Goal: Task Accomplishment & Management: Use online tool/utility

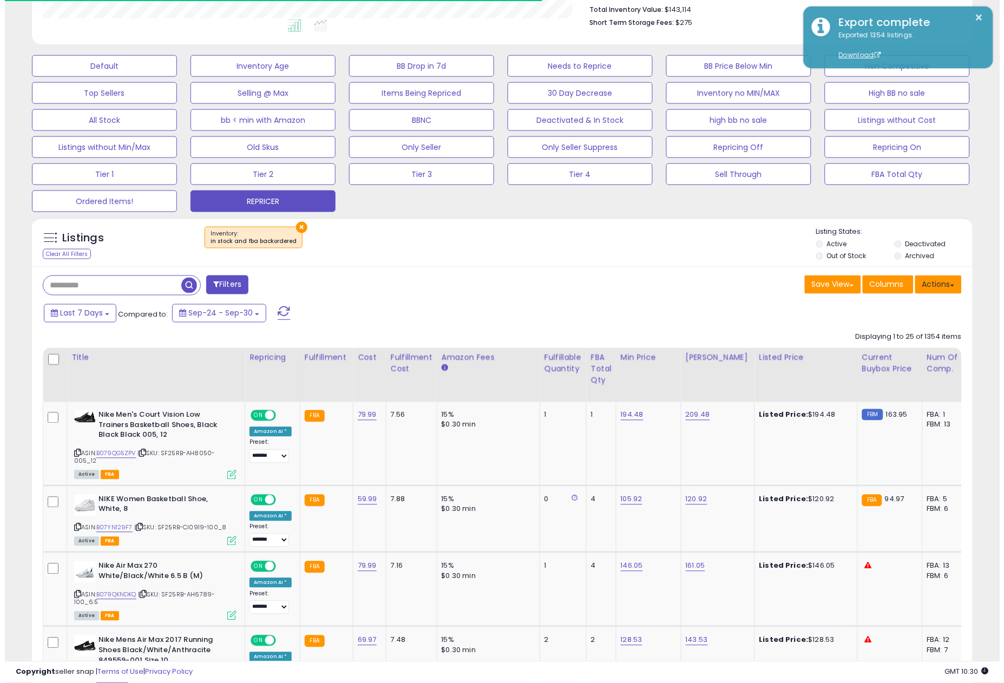
scroll to position [222, 545]
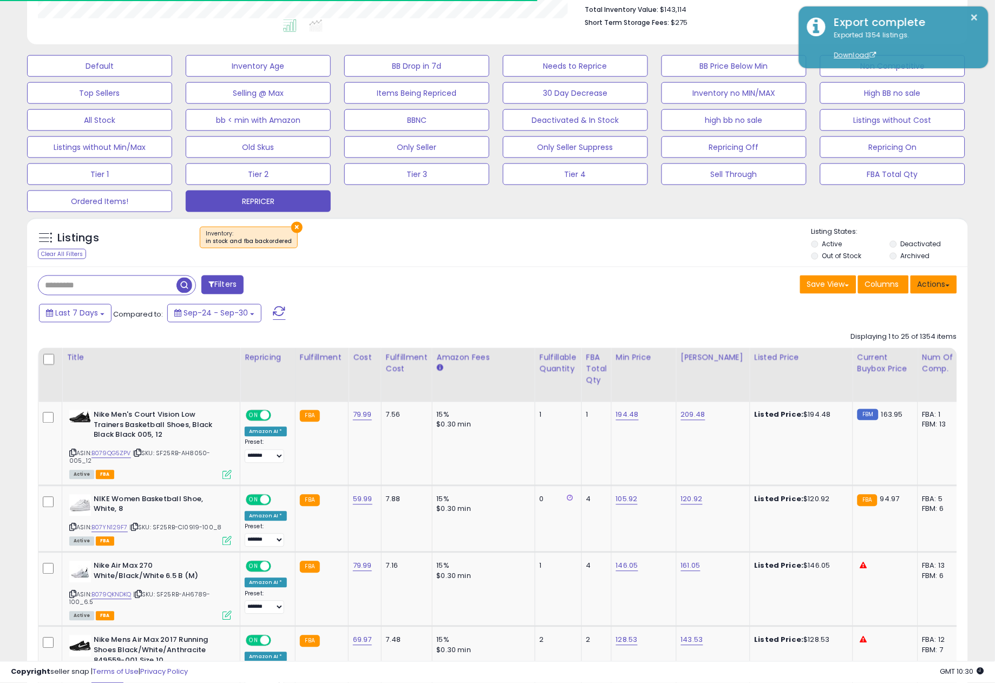
click at [927, 281] on button "Actions" at bounding box center [933, 285] width 47 height 18
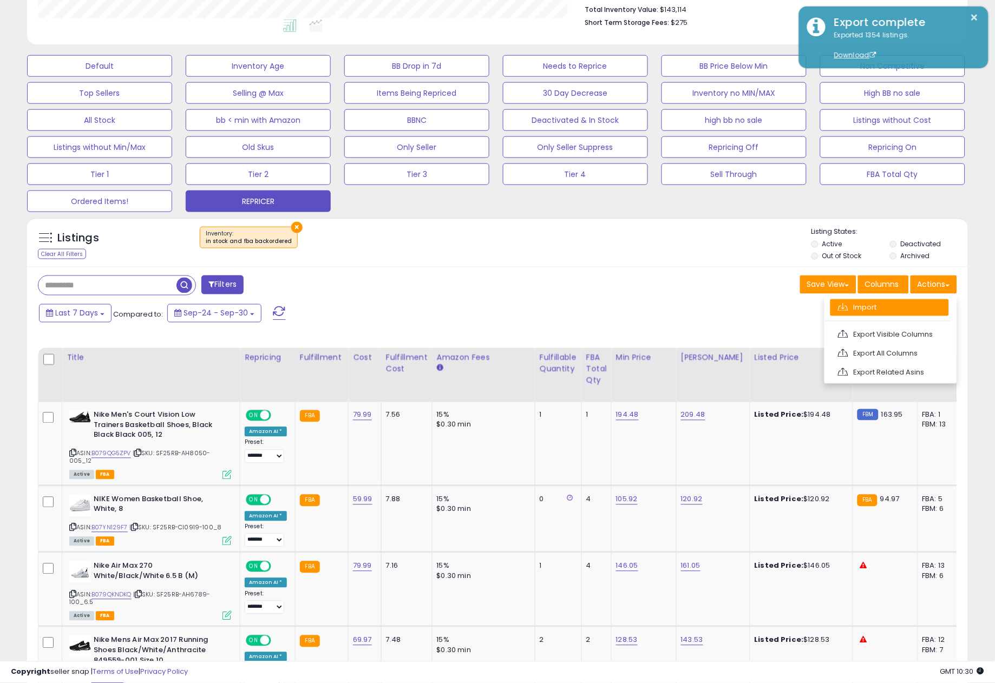
click at [866, 311] on link "Import" at bounding box center [889, 307] width 119 height 17
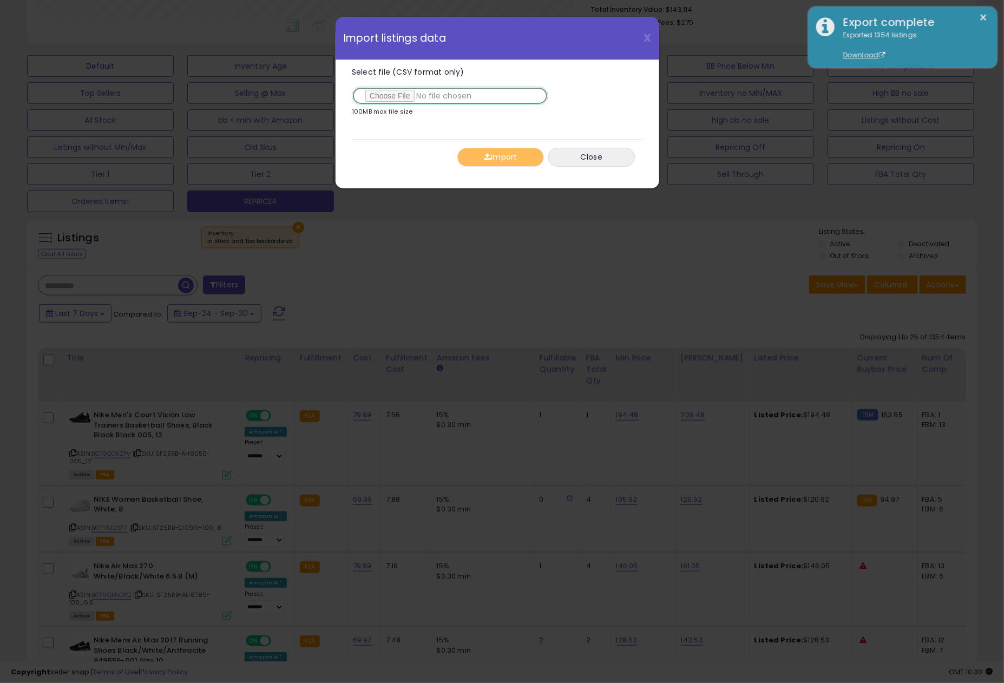
click at [392, 96] on input "Select file (CSV format only)" at bounding box center [450, 96] width 196 height 18
type input "**********"
click at [508, 156] on button "Import" at bounding box center [500, 157] width 87 height 19
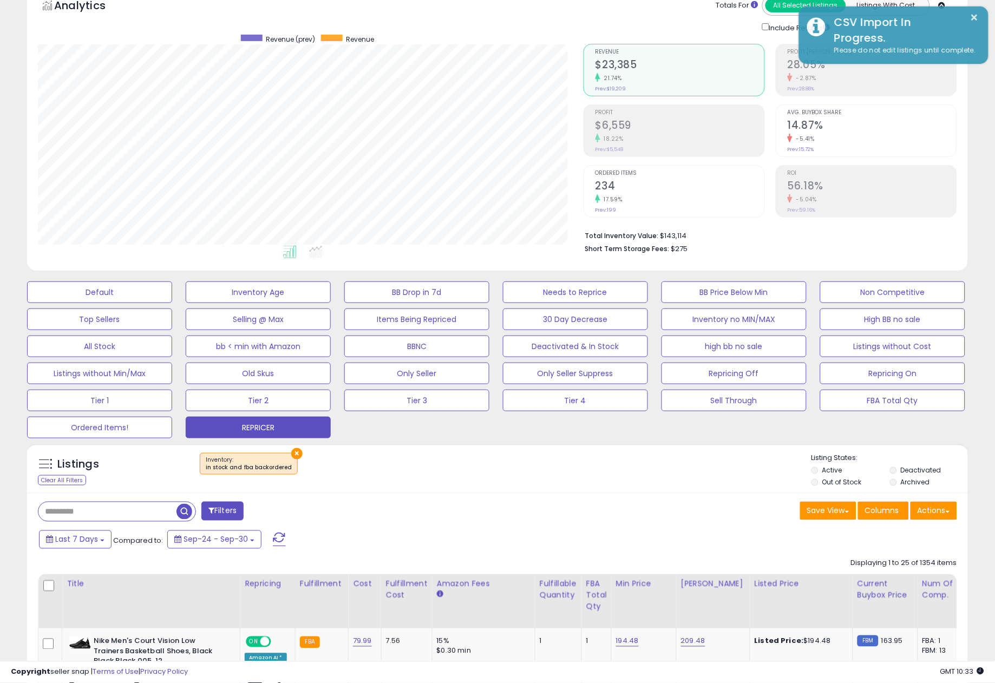
scroll to position [60, 0]
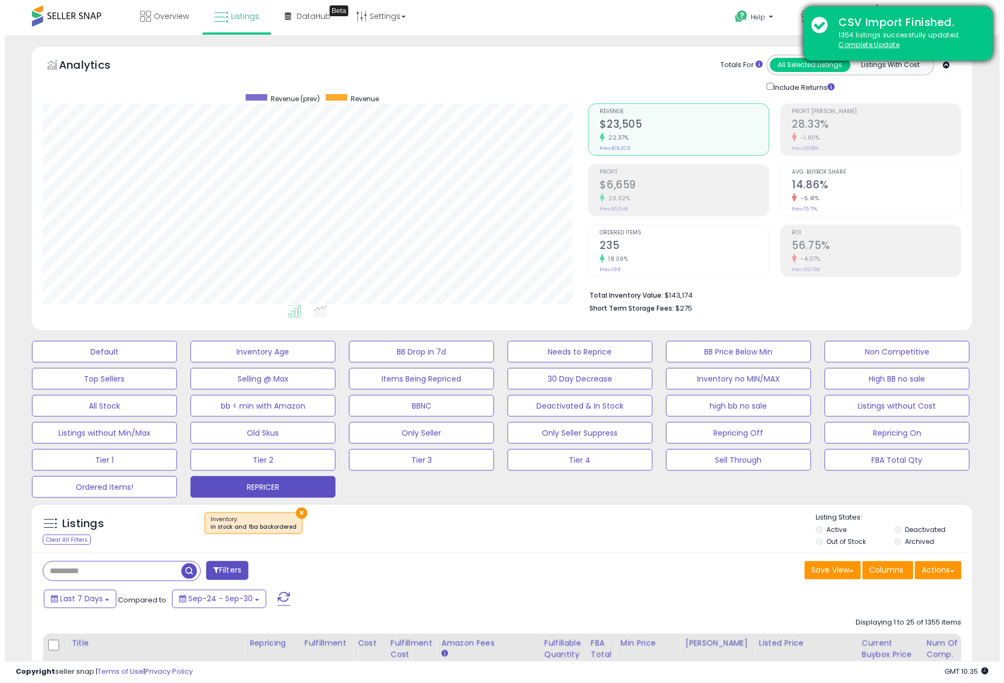
scroll to position [222, 545]
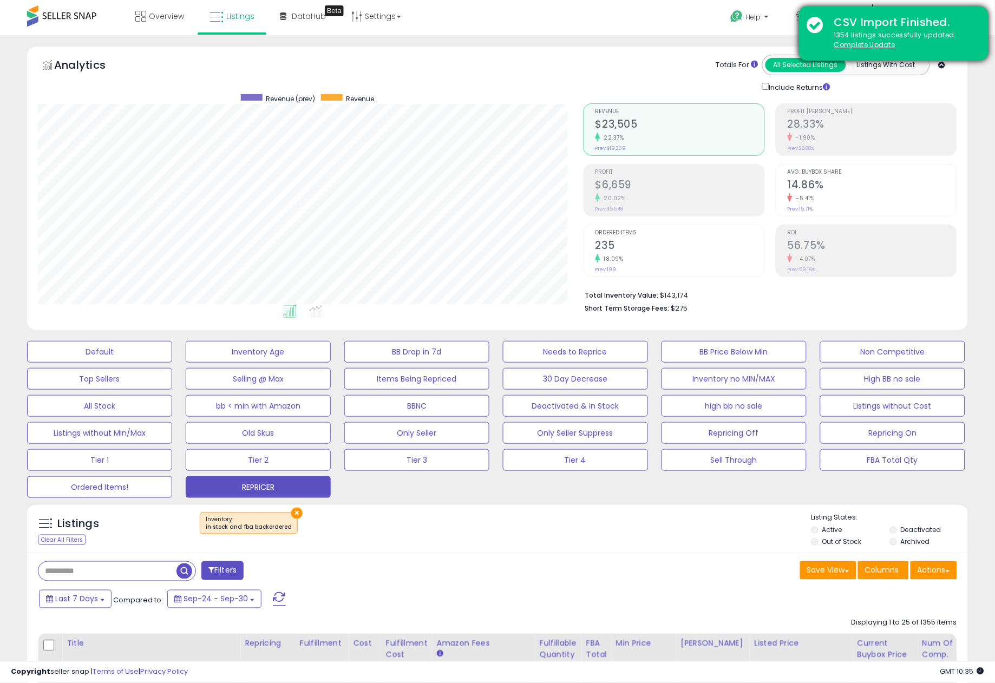
click at [897, 25] on div "CSV Import Finished." at bounding box center [903, 23] width 154 height 16
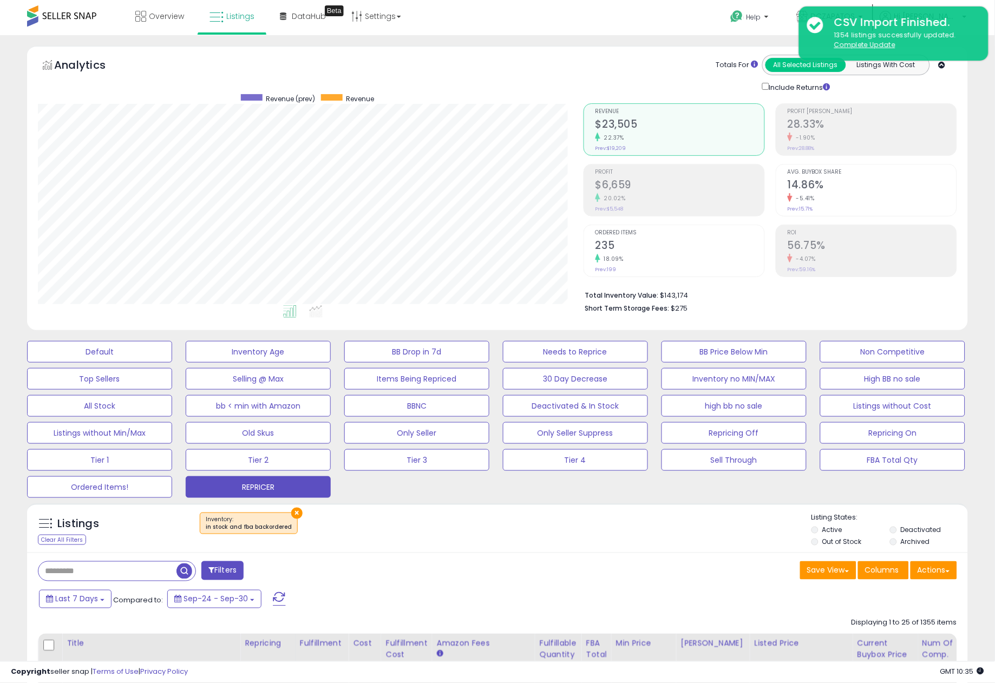
click at [683, 20] on div "Help Contact Support Search Knowledge Hub Request a Feature DCZAPATOS" at bounding box center [814, 23] width 329 height 46
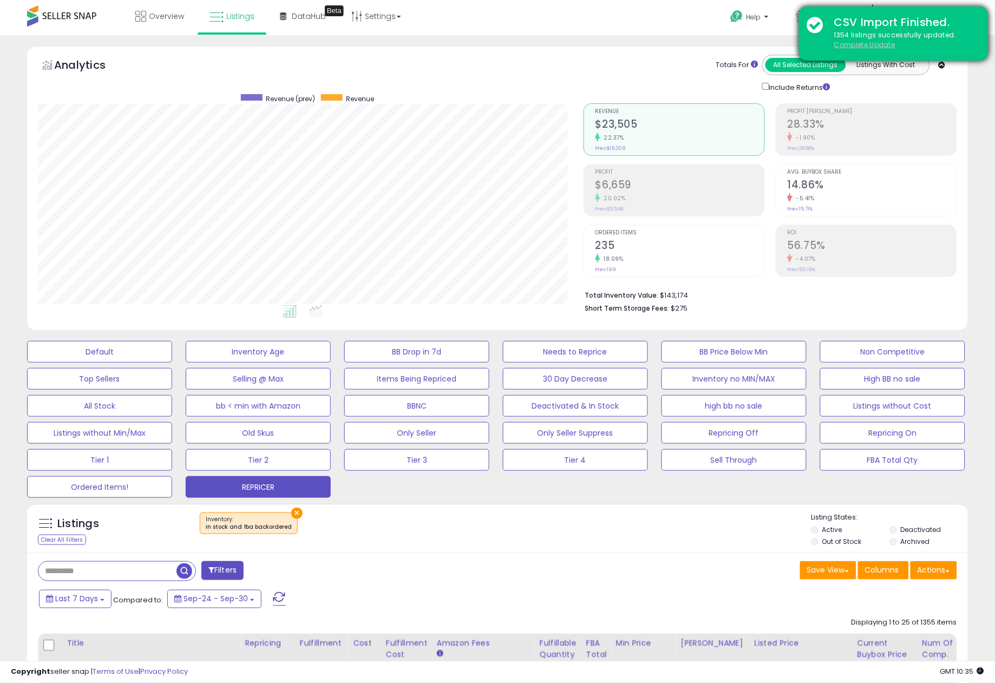
click at [867, 43] on u "Complete Update" at bounding box center [864, 44] width 61 height 9
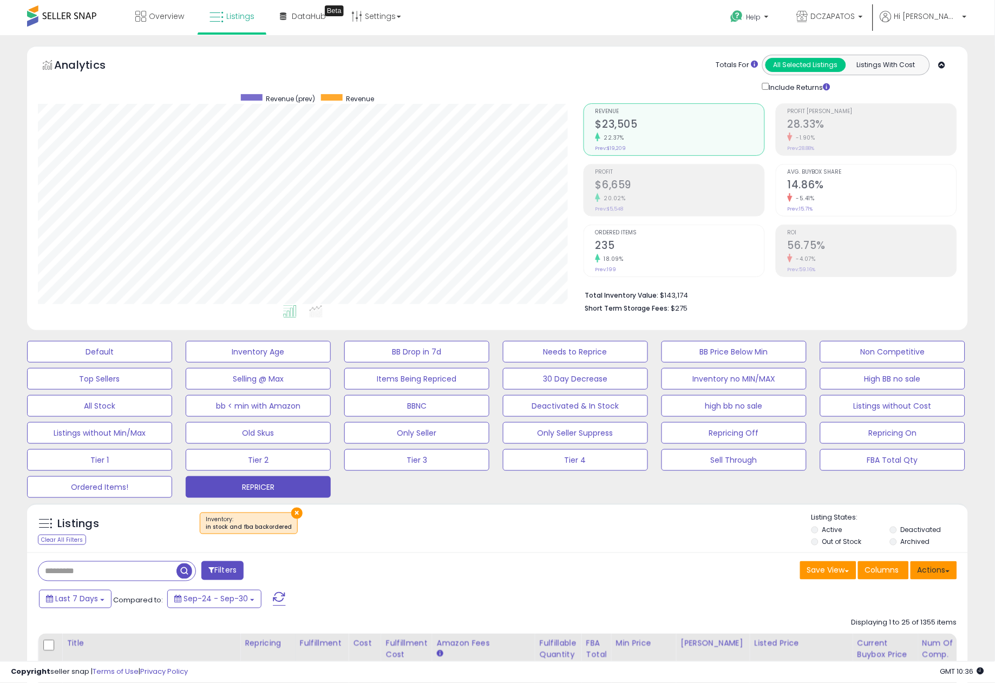
click at [940, 574] on button "Actions" at bounding box center [933, 570] width 47 height 18
click at [903, 591] on link "Import" at bounding box center [889, 593] width 119 height 17
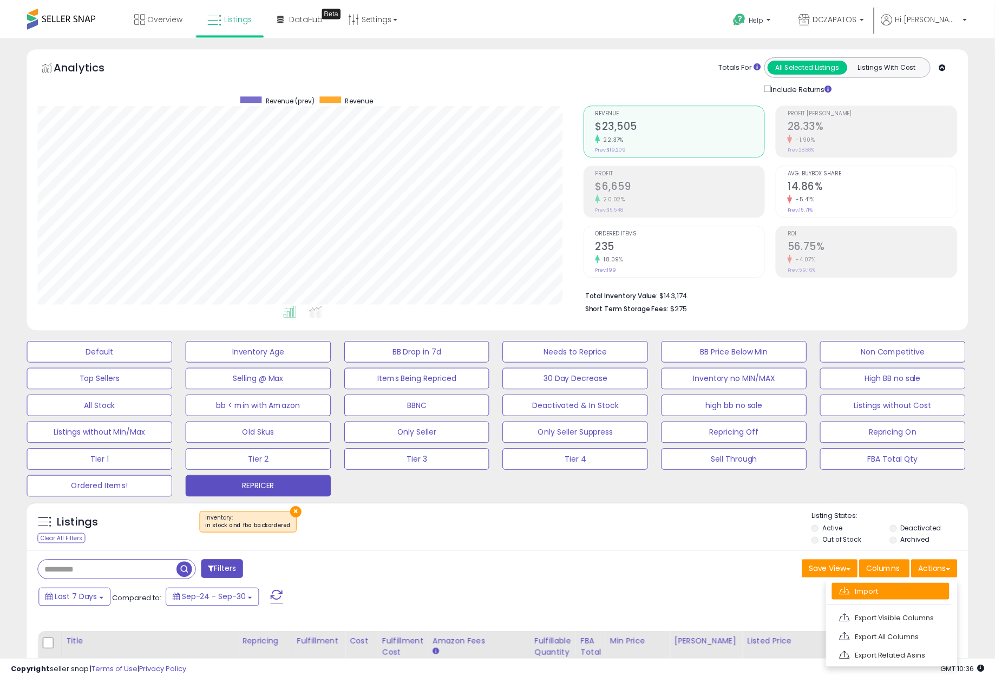
scroll to position [222, 551]
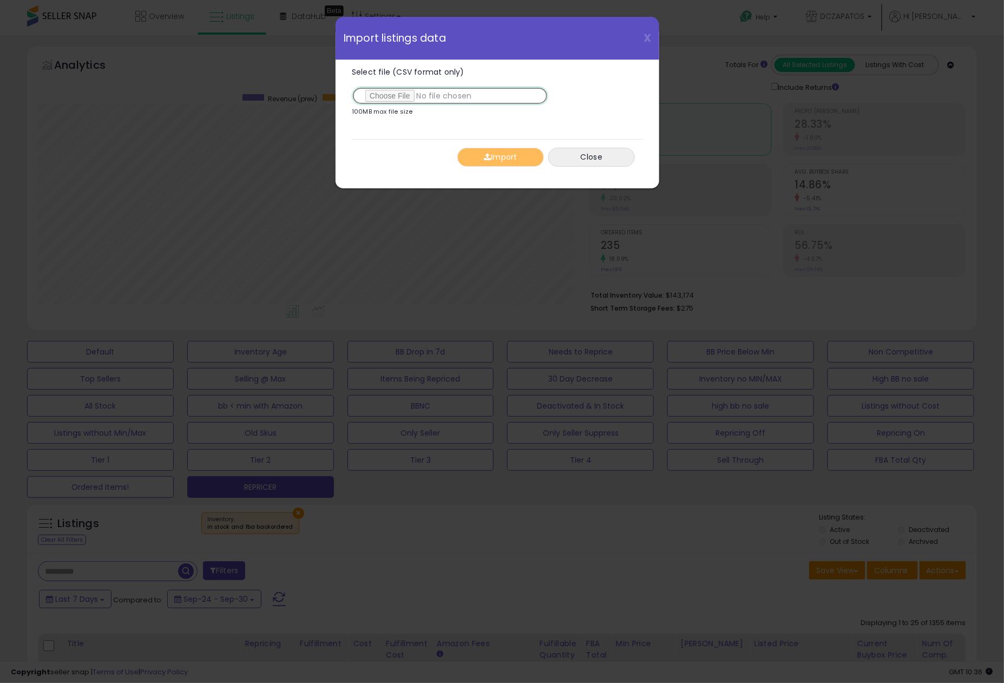
click at [401, 95] on input "Select file (CSV format only)" at bounding box center [450, 96] width 196 height 18
click at [499, 163] on button "Import" at bounding box center [500, 157] width 87 height 19
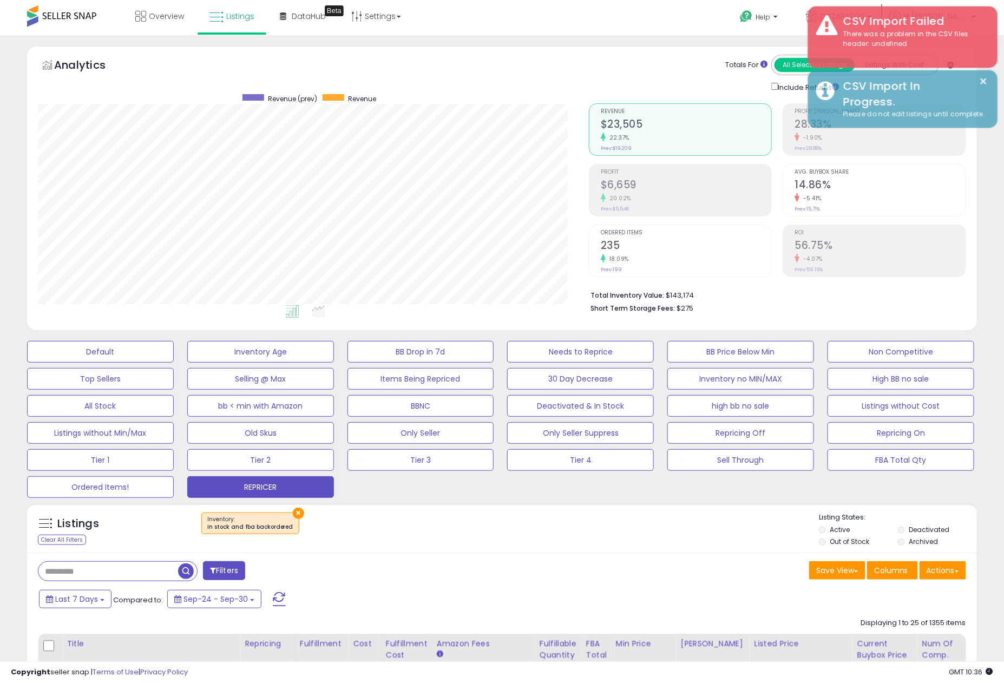
scroll to position [541081, 540757]
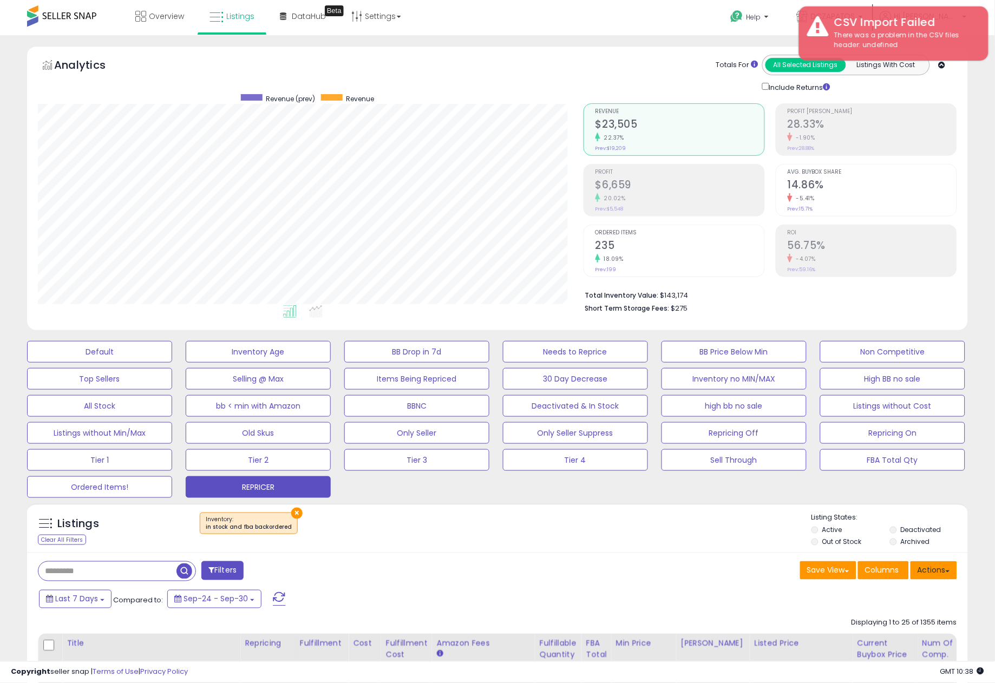
click at [935, 566] on button "Actions" at bounding box center [933, 570] width 47 height 18
click at [904, 593] on link "Import" at bounding box center [889, 593] width 119 height 17
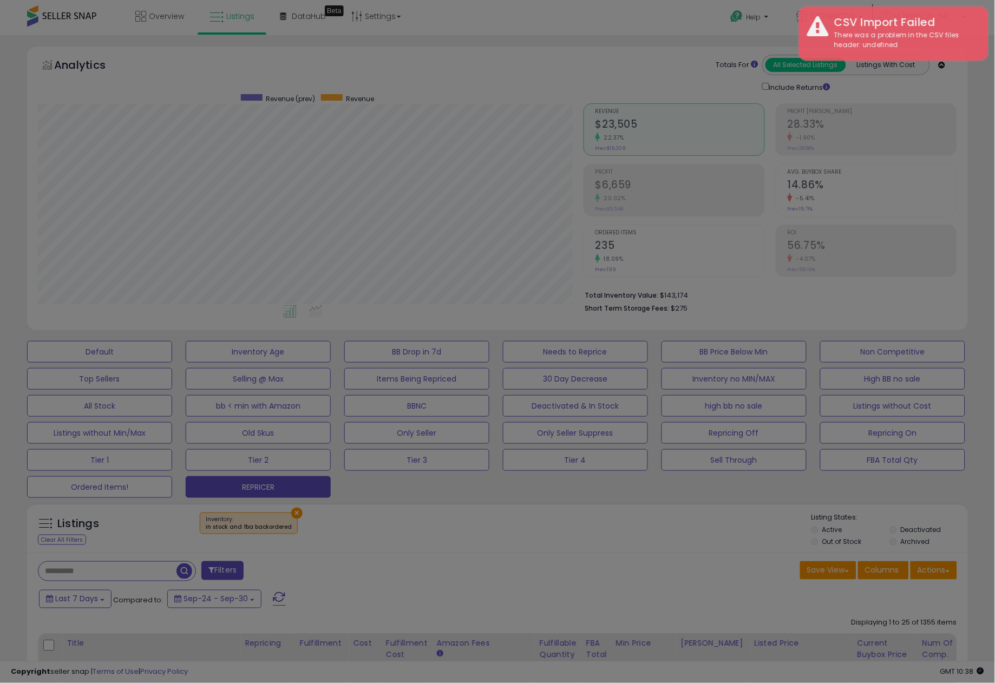
scroll to position [222, 551]
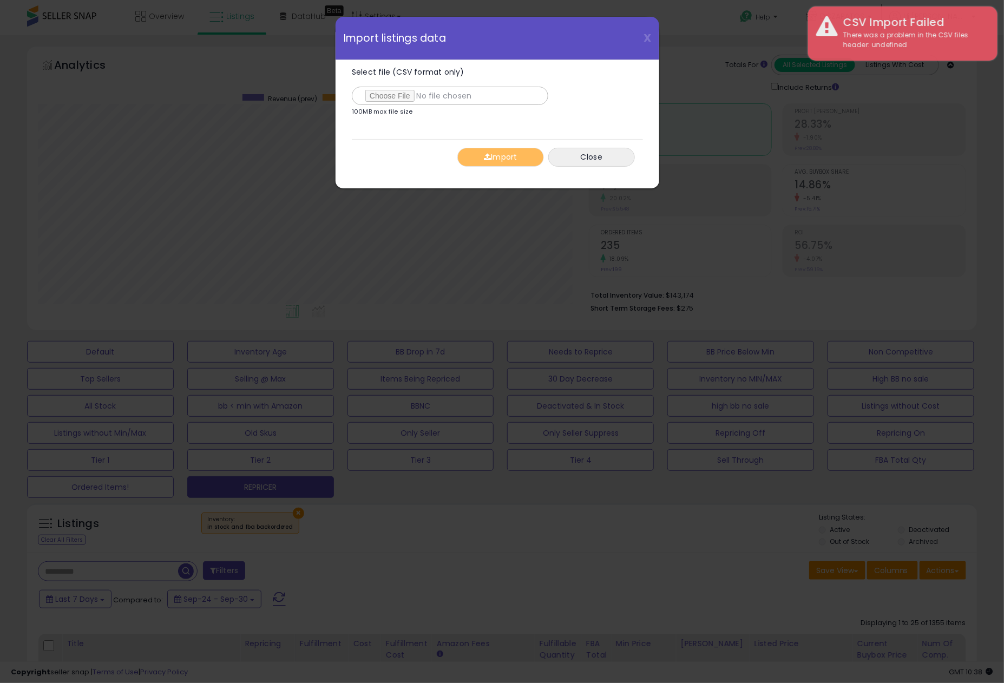
click at [388, 85] on label "Select file (CSV format only)" at bounding box center [450, 86] width 196 height 37
click at [388, 87] on input "Select file (CSV format only)" at bounding box center [450, 96] width 196 height 18
click at [520, 155] on button "Import" at bounding box center [500, 157] width 87 height 19
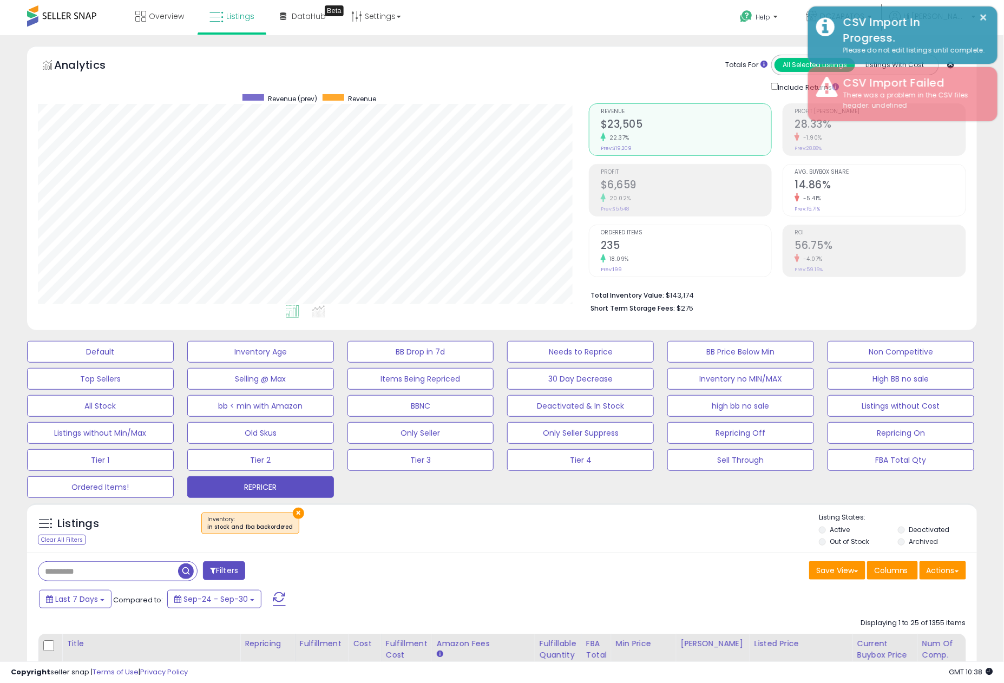
scroll to position [541081, 540757]
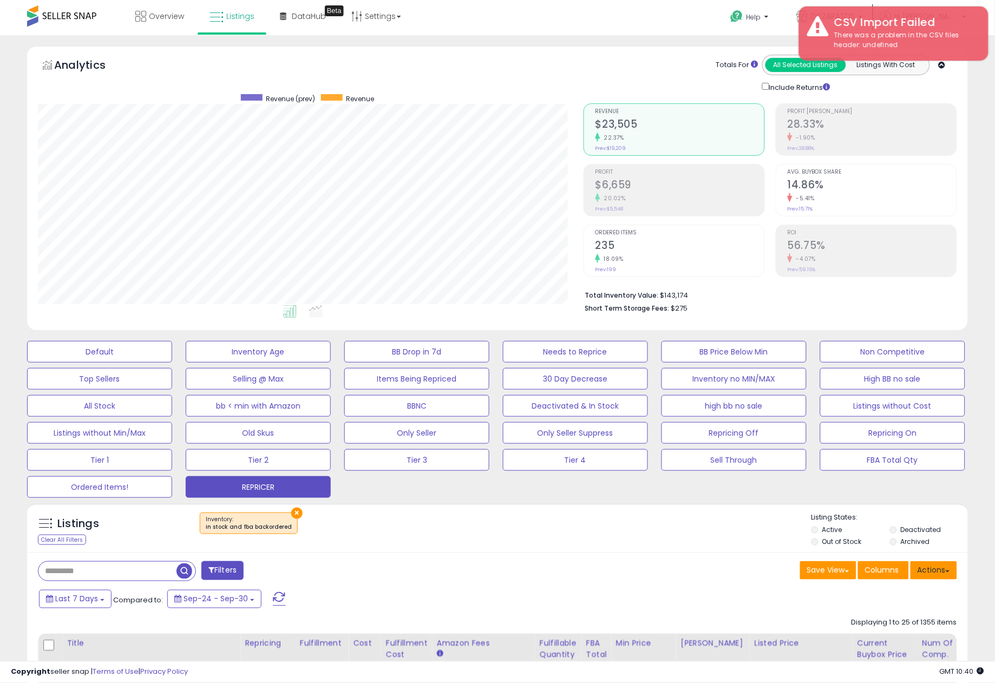
click at [933, 574] on button "Actions" at bounding box center [933, 570] width 47 height 18
click at [901, 595] on link "Import" at bounding box center [889, 593] width 119 height 17
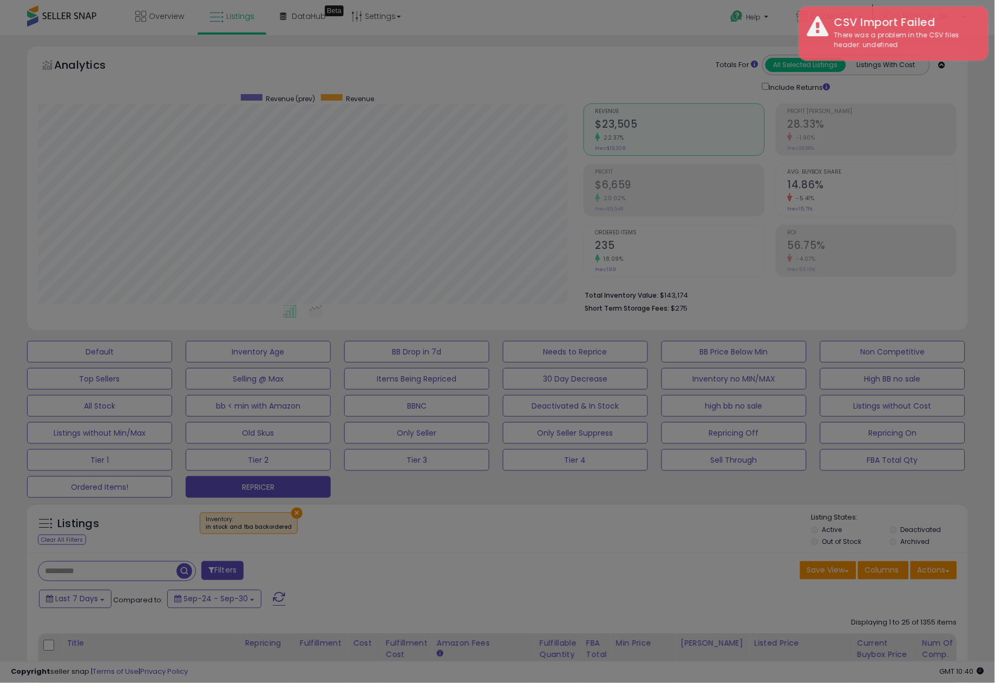
scroll to position [222, 551]
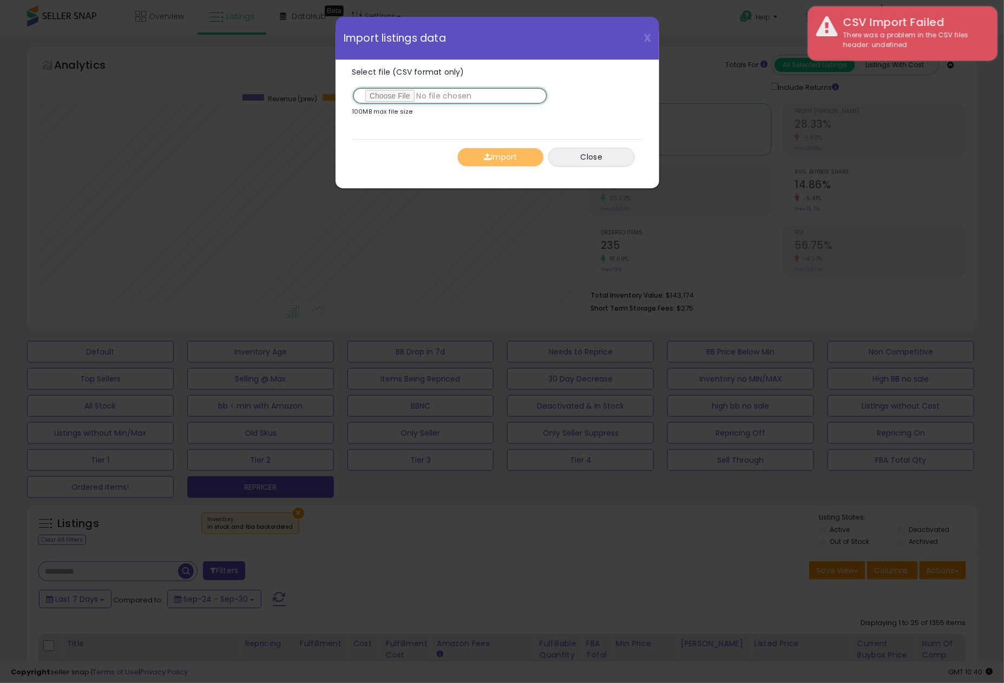
click at [395, 95] on input "Select file (CSV format only)" at bounding box center [450, 96] width 196 height 18
click at [521, 160] on button "Import" at bounding box center [500, 157] width 87 height 19
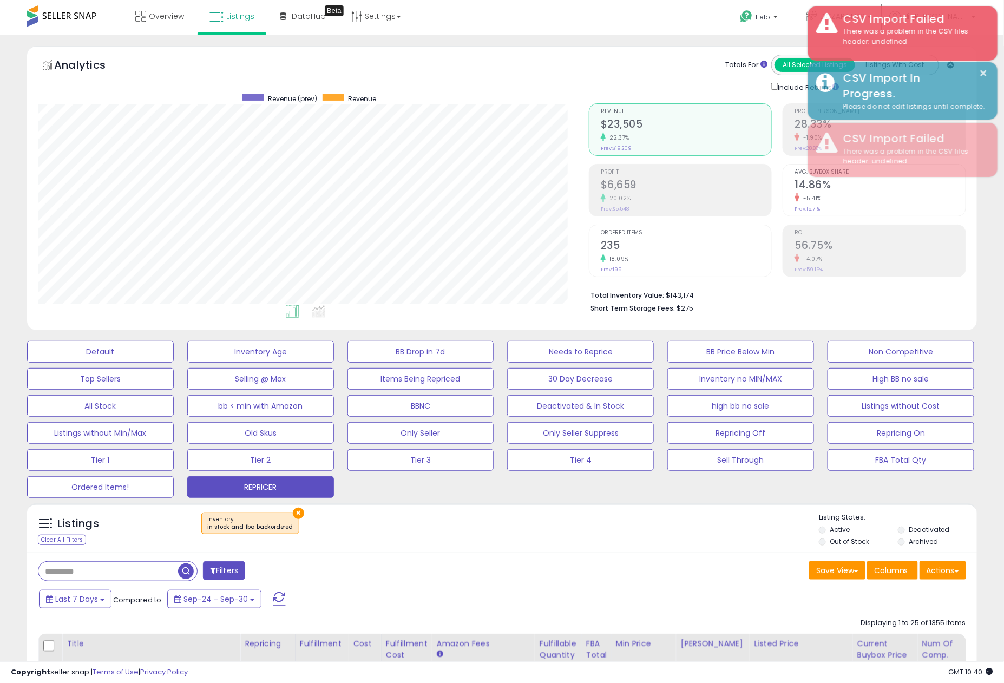
scroll to position [541081, 540757]
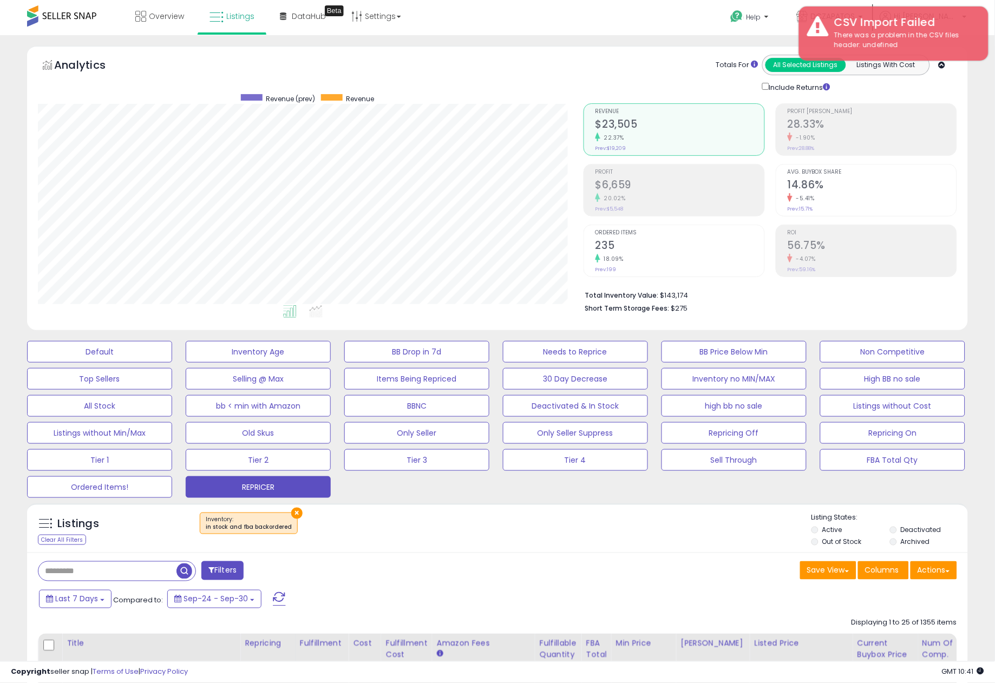
click at [575, 65] on div "Totals For All Selected Listings Listings With Cost Include Returns" at bounding box center [766, 74] width 382 height 38
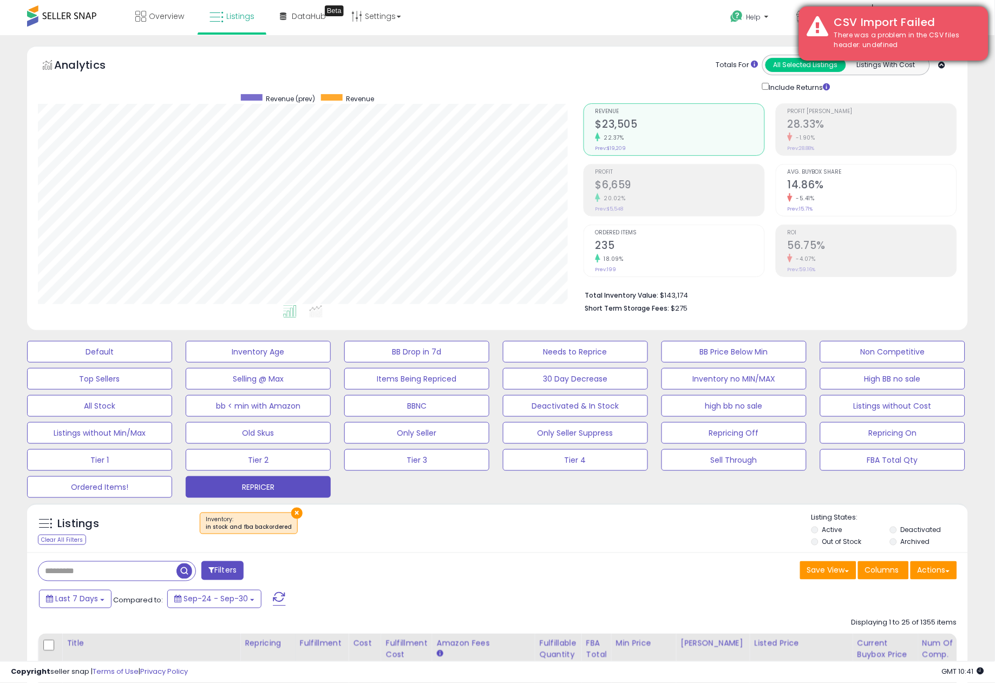
click at [825, 38] on div "CSV Import Failed There was a problem in the CSV files header: undefined" at bounding box center [893, 33] width 189 height 54
click at [869, 46] on div "There was a problem in the CSV files header: undefined" at bounding box center [903, 40] width 154 height 20
click at [869, 45] on div "There was a problem in the CSV files header: undefined" at bounding box center [903, 40] width 154 height 20
click at [870, 45] on div "There was a problem in the CSV files header: undefined" at bounding box center [903, 40] width 154 height 20
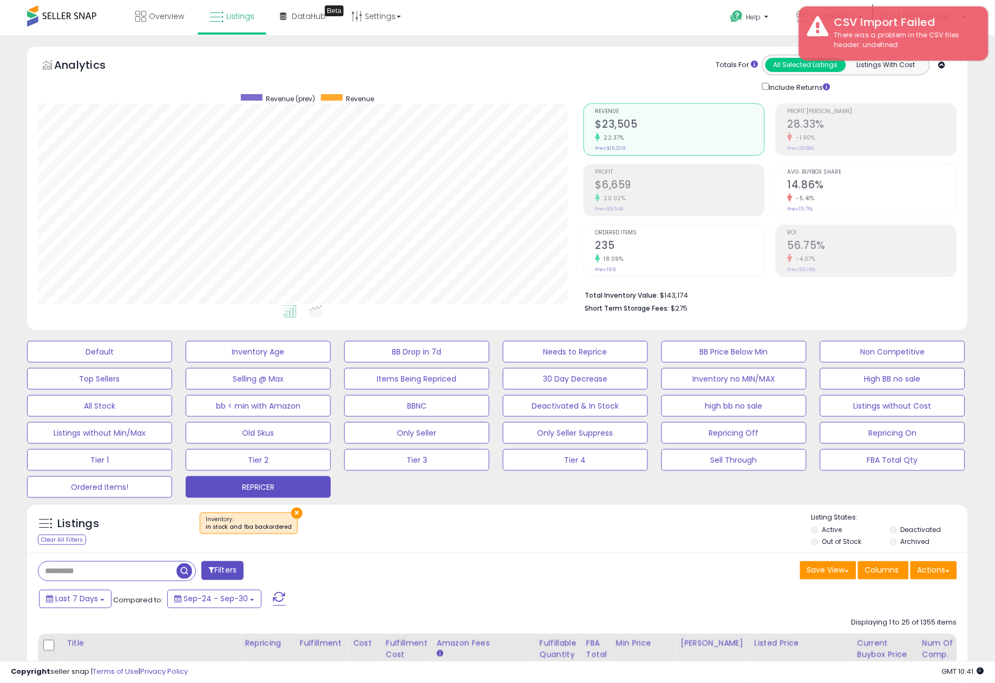
click at [704, 11] on div "Help Contact Support Search Knowledge Hub Request a Feature DCZAPATOS" at bounding box center [814, 23] width 329 height 46
click at [954, 576] on button "Actions" at bounding box center [933, 570] width 47 height 18
click at [910, 588] on link "Import" at bounding box center [889, 593] width 119 height 17
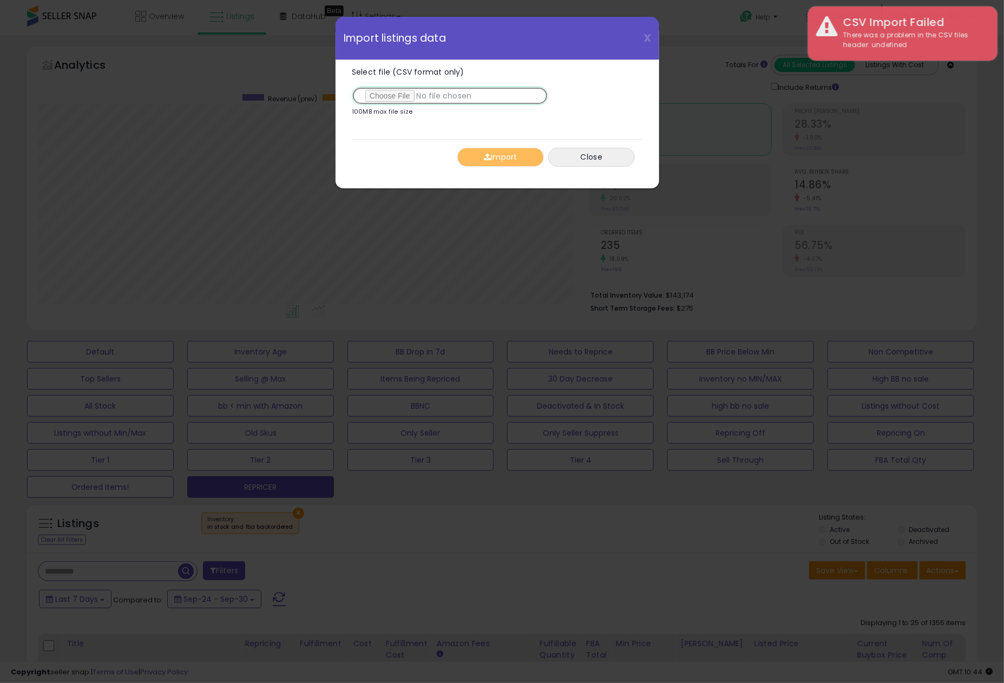
click at [391, 90] on input "Select file (CSV format only)" at bounding box center [450, 96] width 196 height 18
type input "**********"
click at [503, 153] on button "Import" at bounding box center [500, 157] width 87 height 19
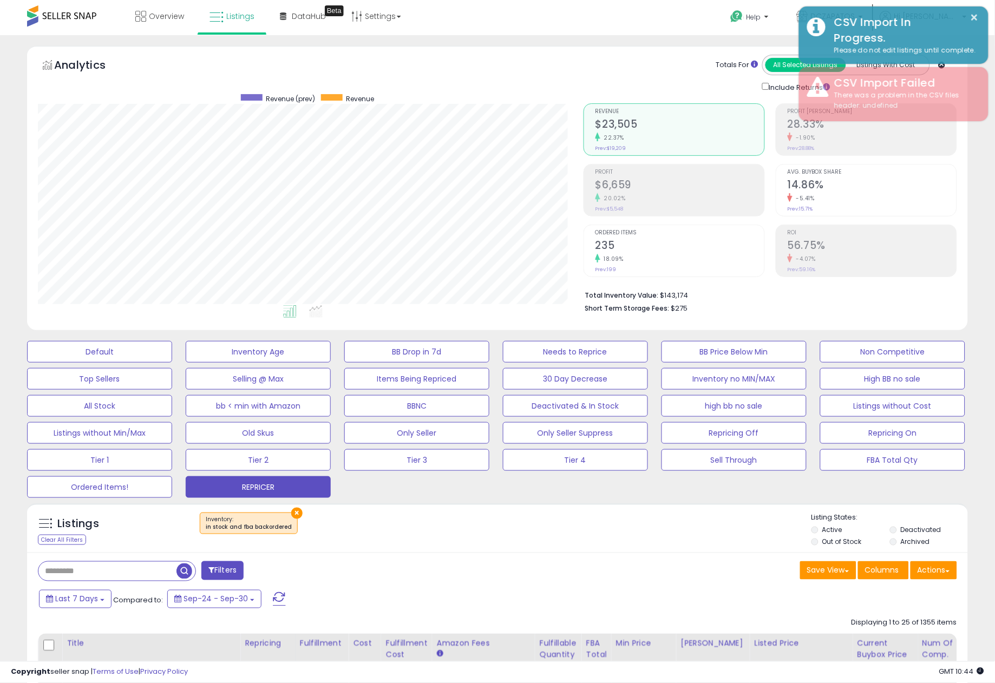
scroll to position [541081, 540757]
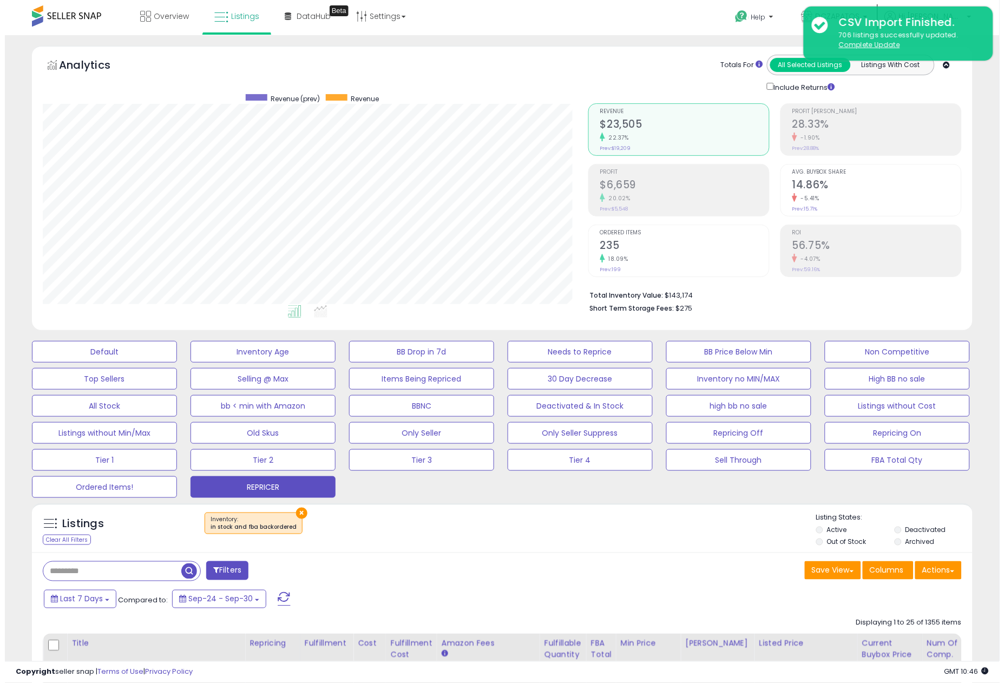
scroll to position [222, 545]
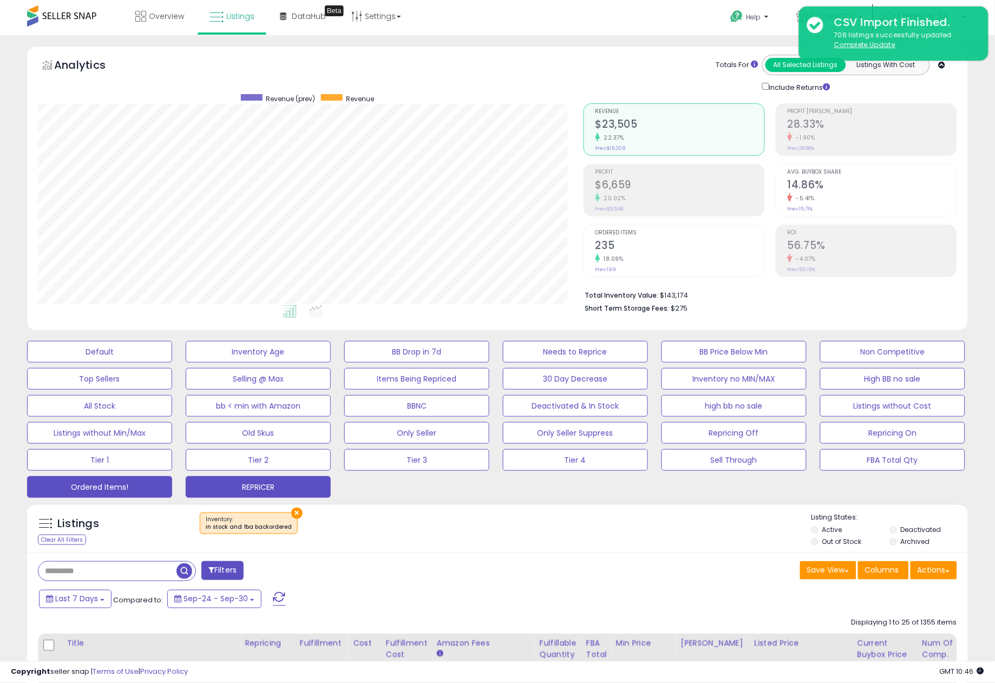
click at [116, 480] on button "Ordered Items!" at bounding box center [99, 487] width 145 height 22
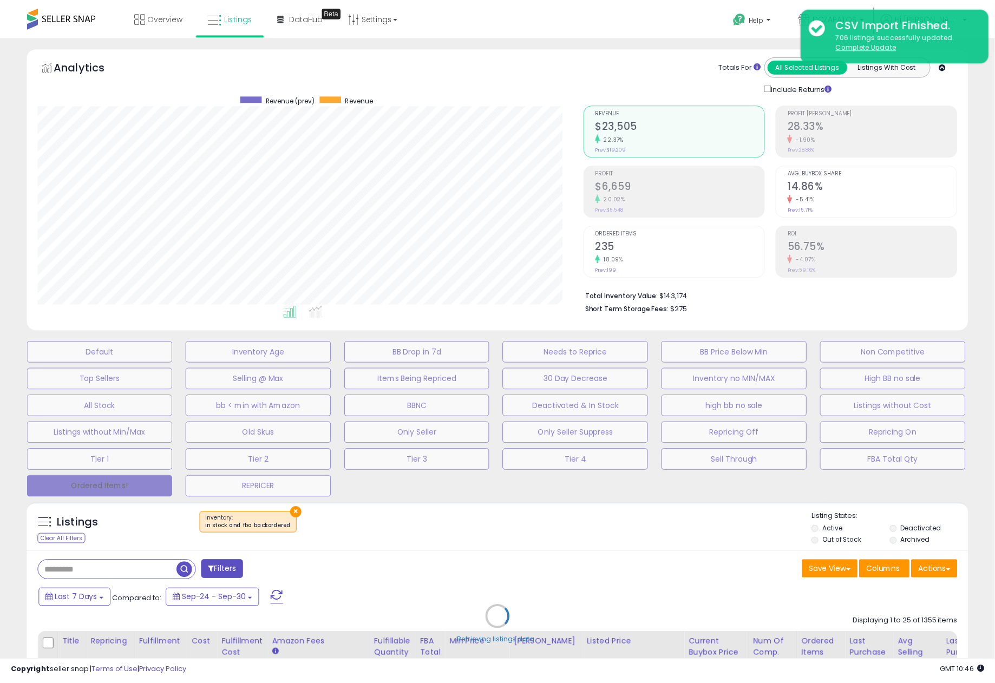
scroll to position [222, 551]
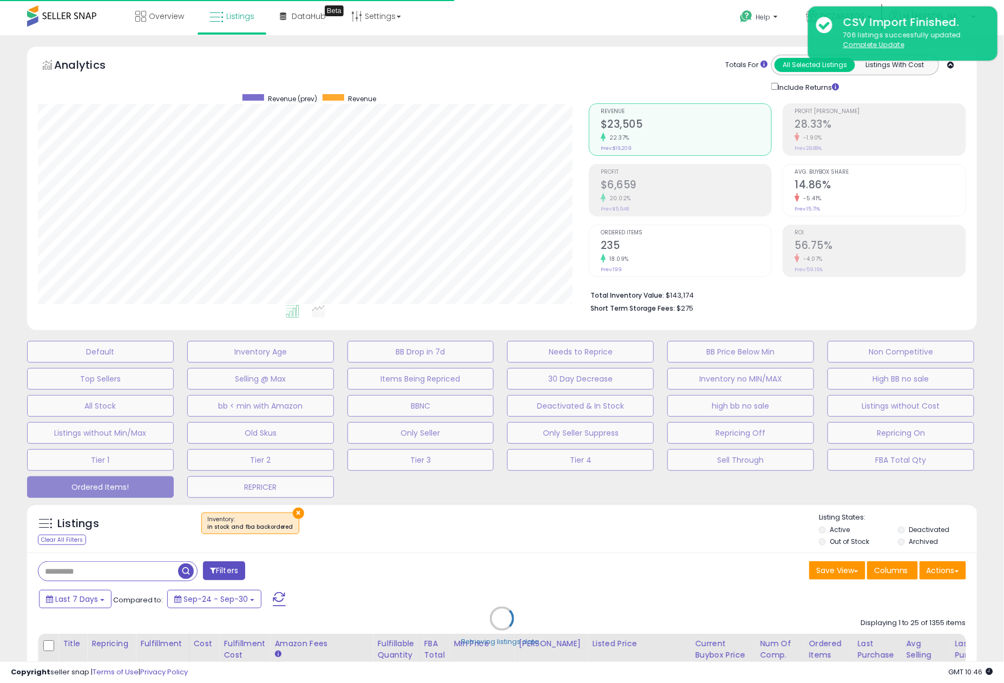
click at [87, 597] on div "Retrieving listings data.." at bounding box center [502, 627] width 966 height 258
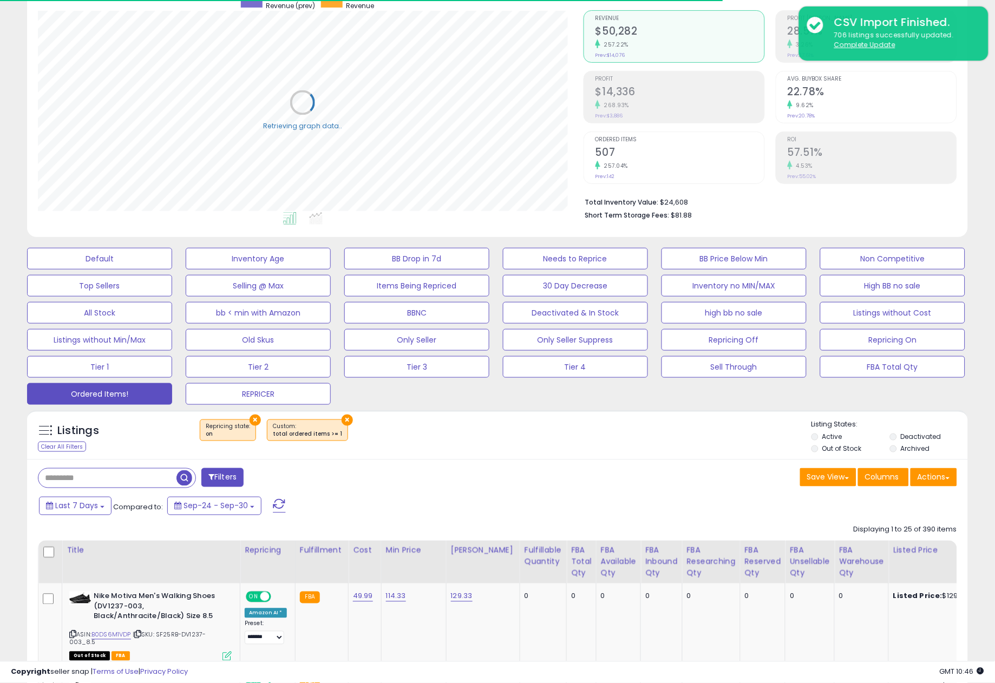
scroll to position [120, 0]
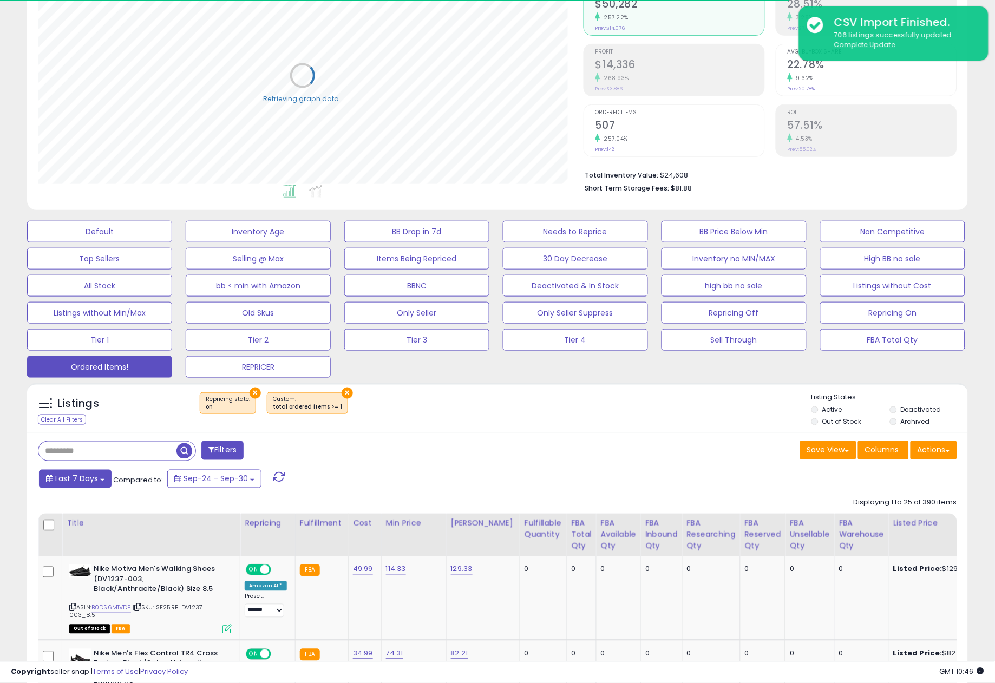
click at [91, 474] on button "Last 7 Days" at bounding box center [75, 479] width 73 height 18
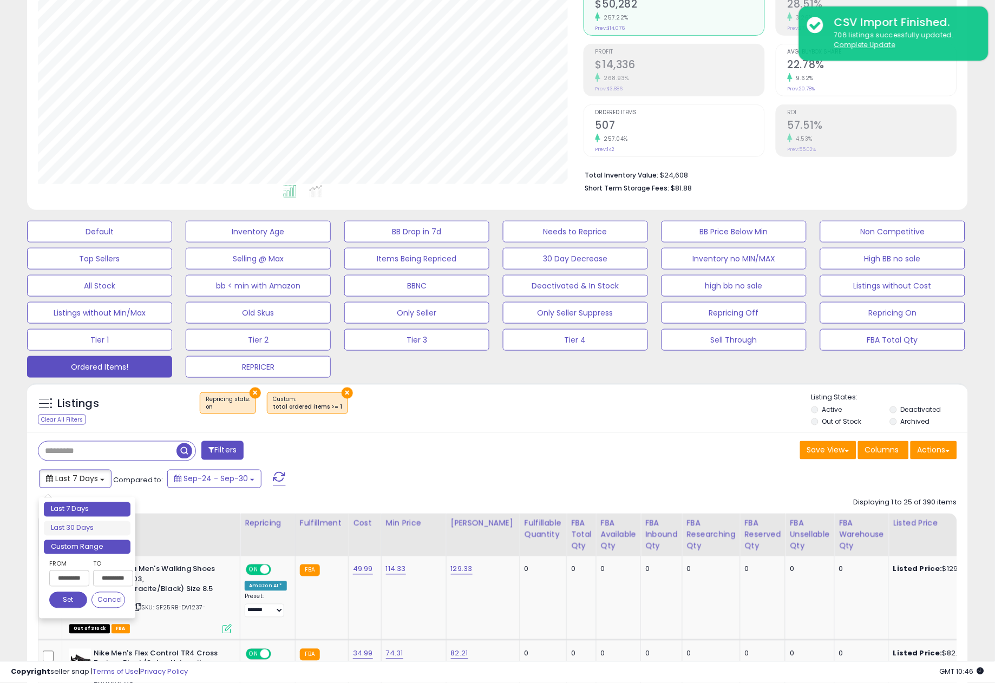
scroll to position [222, 545]
click at [83, 545] on li "Custom Range" at bounding box center [87, 547] width 87 height 15
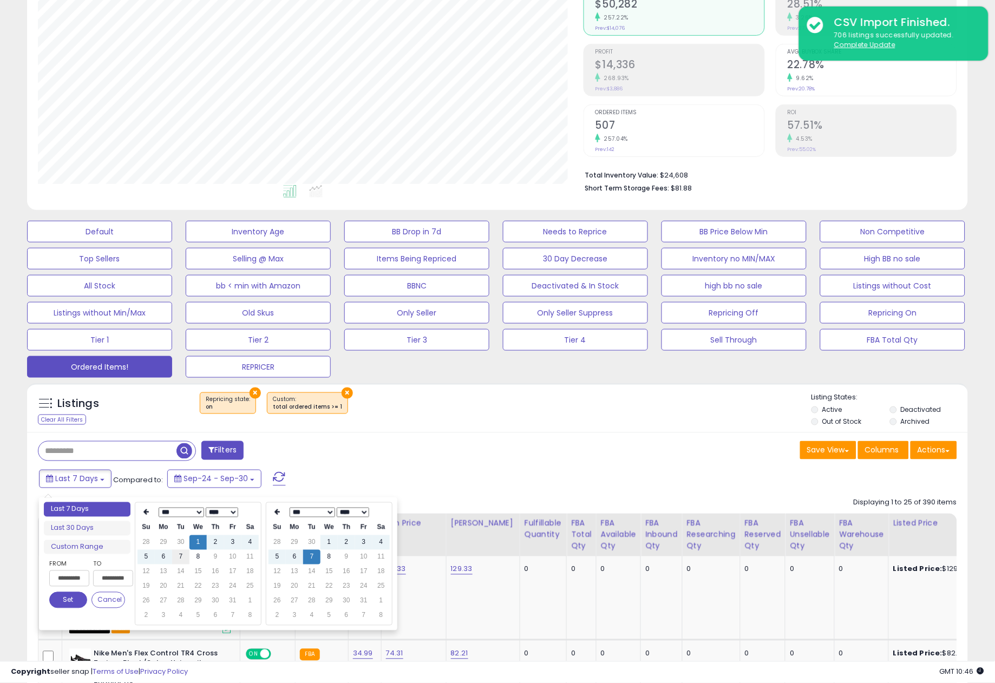
type input "**********"
click at [180, 559] on td "7" at bounding box center [180, 557] width 17 height 15
click at [62, 598] on button "Set" at bounding box center [68, 600] width 38 height 16
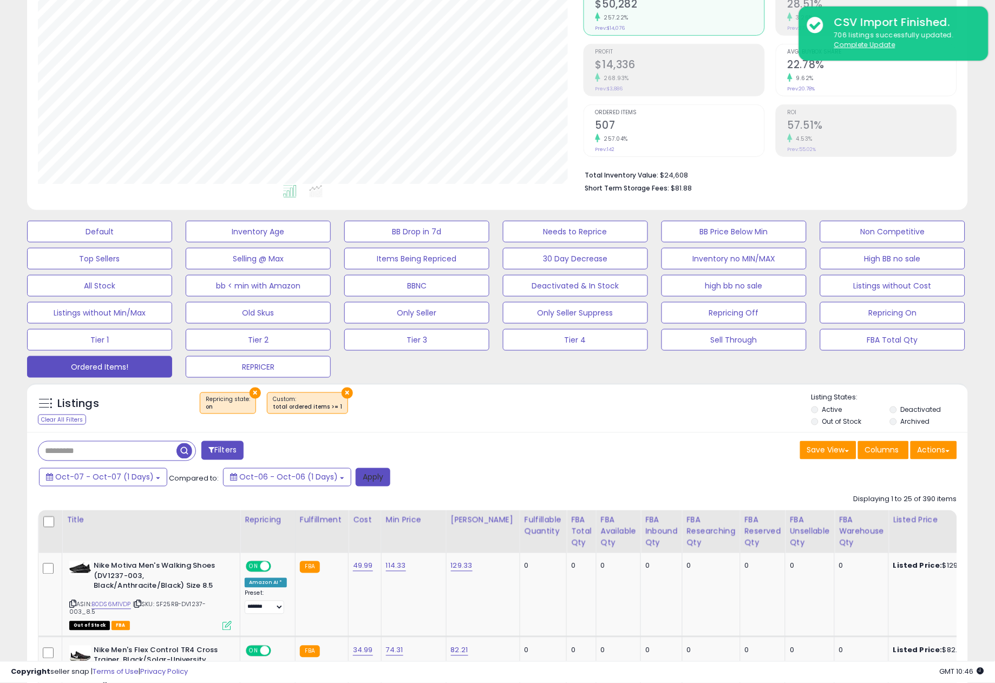
click at [358, 479] on button "Apply" at bounding box center [373, 477] width 35 height 18
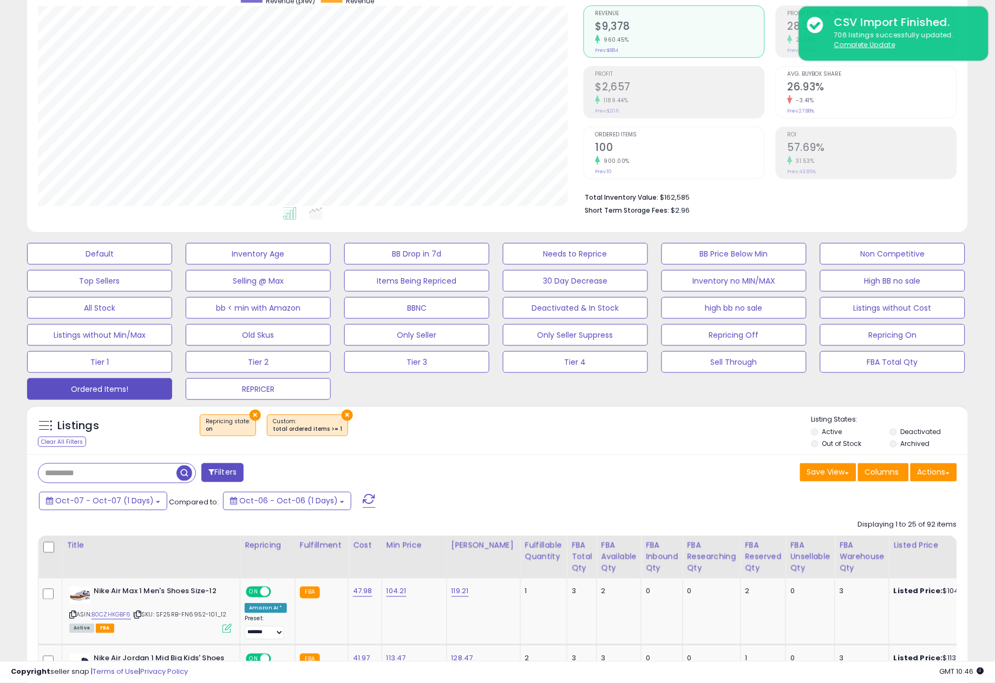
scroll to position [0, 0]
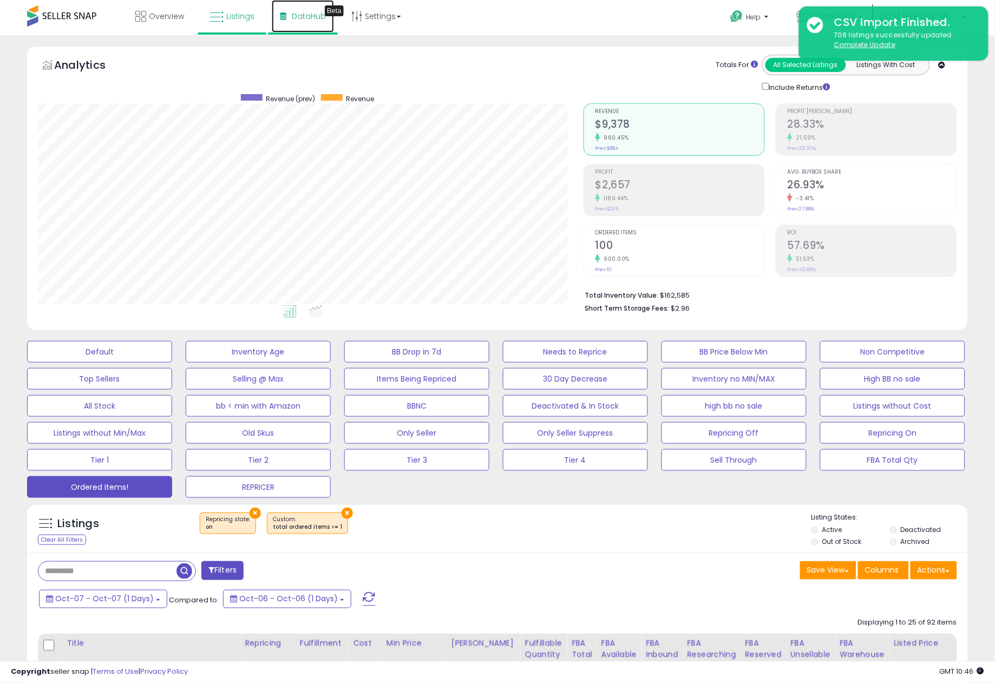
click at [284, 20] on link "DataHub Beta" at bounding box center [303, 16] width 62 height 32
